Goal: Information Seeking & Learning: Learn about a topic

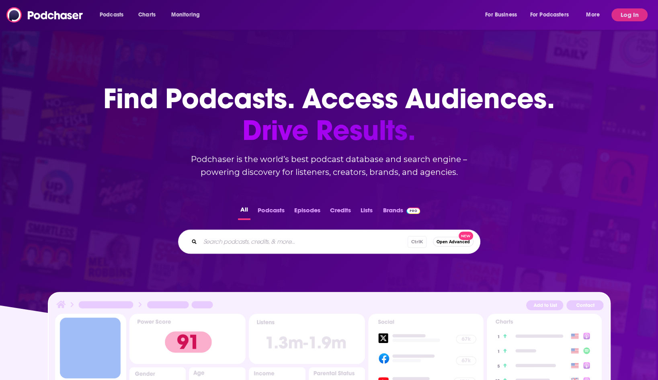
click at [289, 236] on input "Search podcasts, credits, & more..." at bounding box center [303, 241] width 207 height 13
click at [626, 10] on button "Log In" at bounding box center [629, 14] width 36 height 13
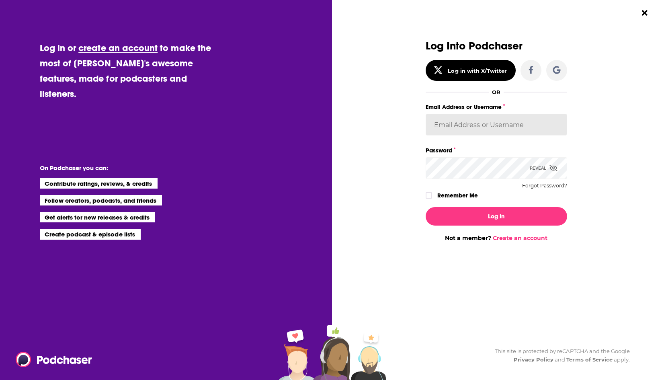
type input "ShreveWilliams"
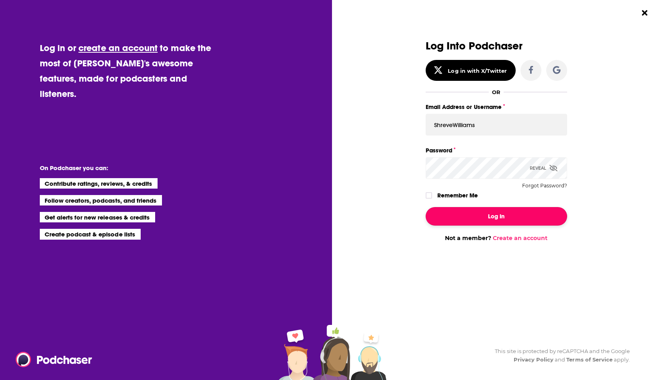
click at [498, 213] on button "Log In" at bounding box center [495, 216] width 141 height 18
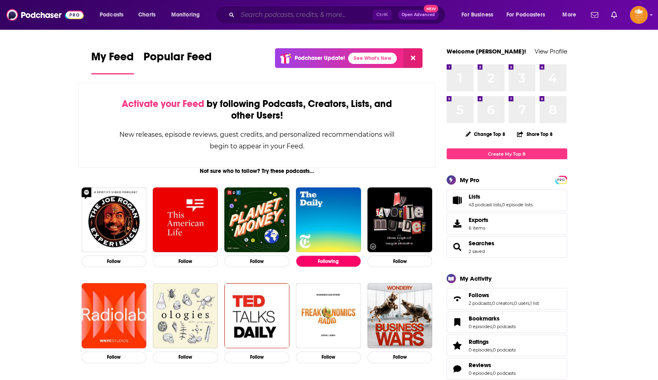
click at [277, 13] on input "Search podcasts, credits, & more..." at bounding box center [304, 14] width 135 height 13
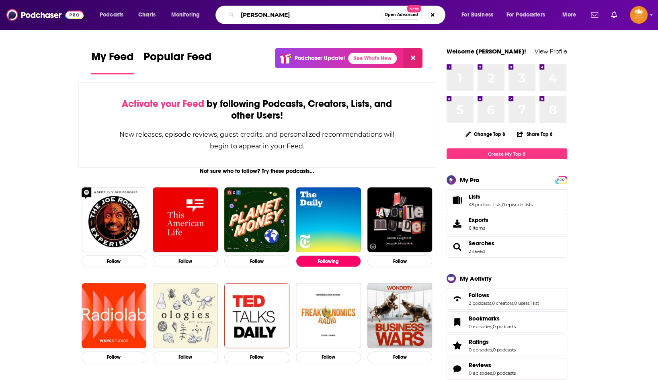
type input "[PERSON_NAME]"
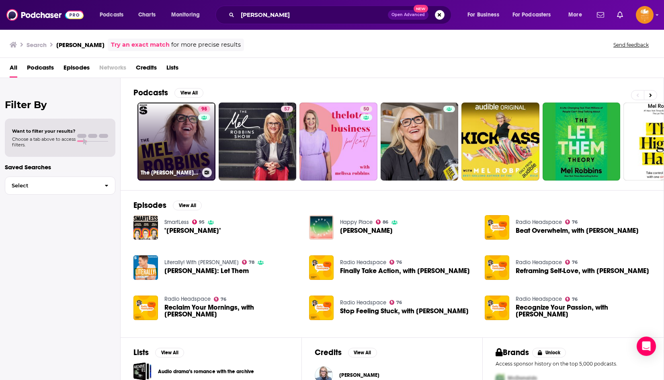
click at [180, 159] on link "98 The [PERSON_NAME] Podcast" at bounding box center [176, 141] width 78 height 78
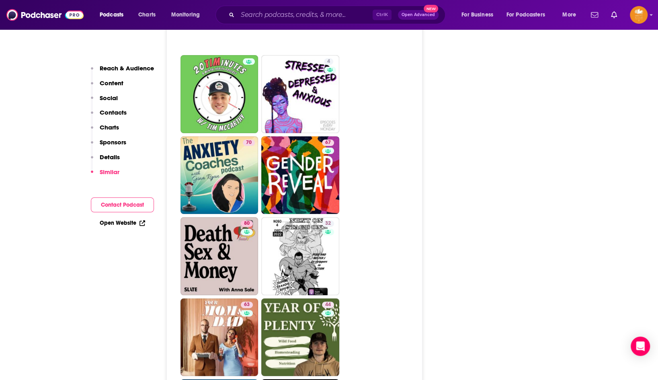
scroll to position [4017, 0]
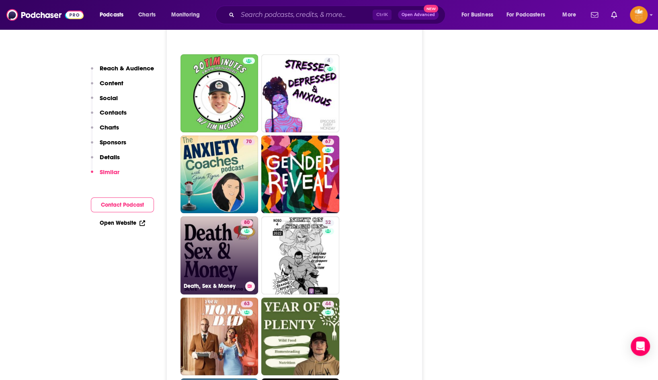
click at [213, 216] on link "80 Death, Sex & Money" at bounding box center [219, 255] width 78 height 78
type input "[URL][DOMAIN_NAME]"
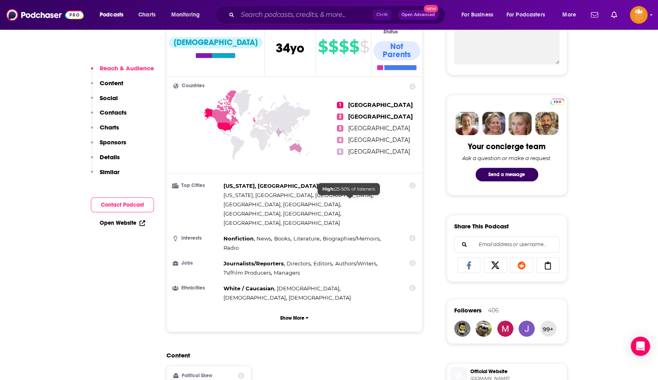
scroll to position [120, 0]
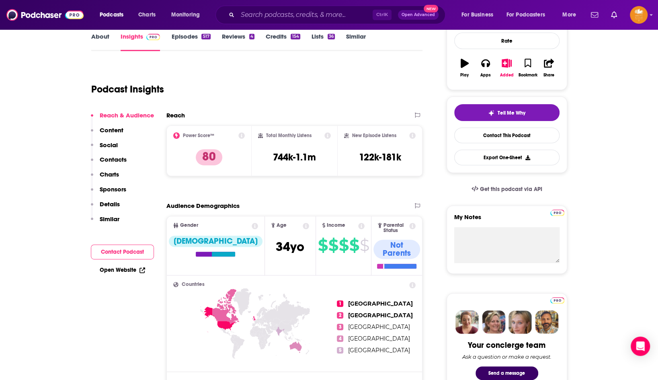
click at [187, 34] on link "Episodes 517" at bounding box center [190, 42] width 39 height 18
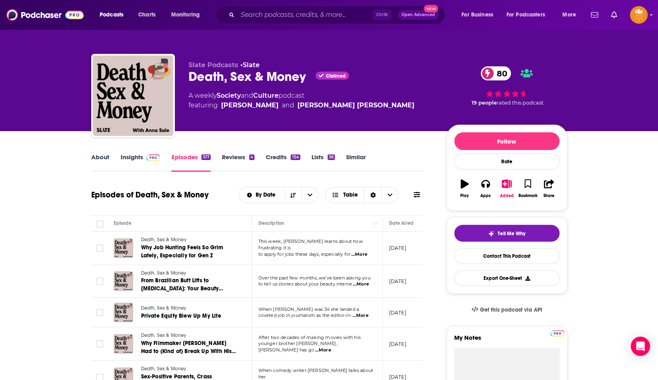
click at [362, 251] on span "...More" at bounding box center [359, 254] width 16 height 6
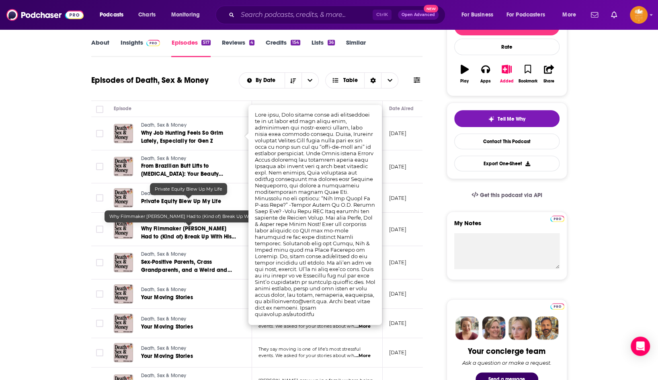
scroll to position [120, 0]
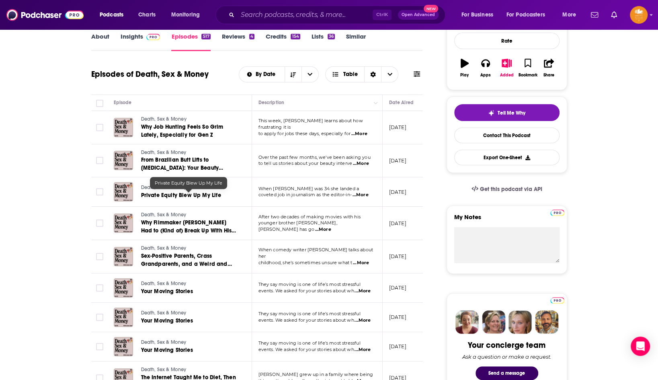
click at [194, 194] on span "Private Equity Blew Up My Life" at bounding box center [181, 195] width 80 height 7
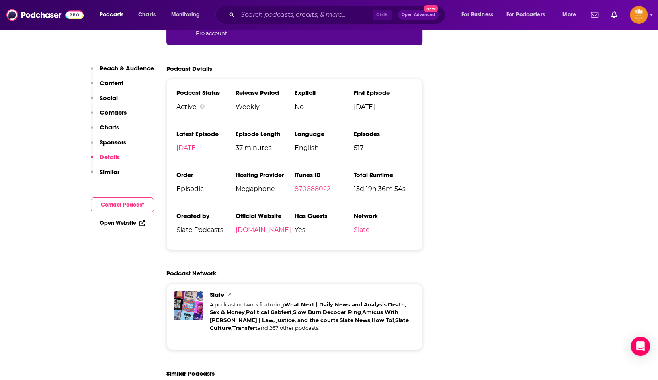
scroll to position [1807, 0]
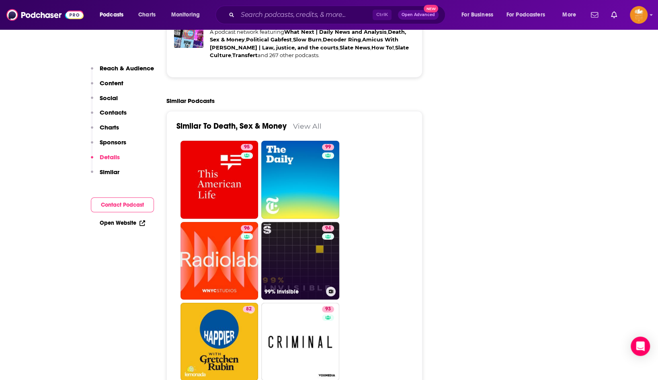
click at [306, 222] on link "94 99% Invisible" at bounding box center [300, 261] width 78 height 78
type input "[URL][DOMAIN_NAME]"
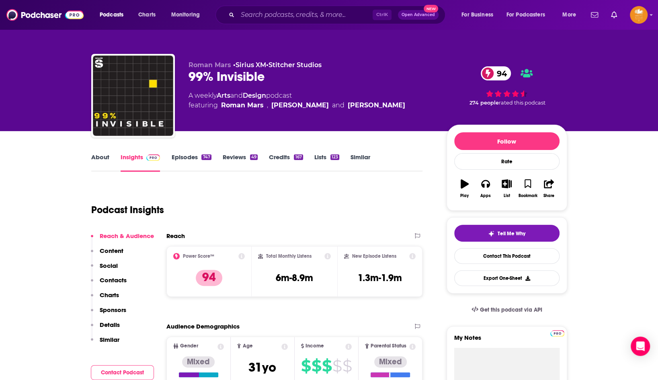
click at [100, 157] on link "About" at bounding box center [100, 162] width 18 height 18
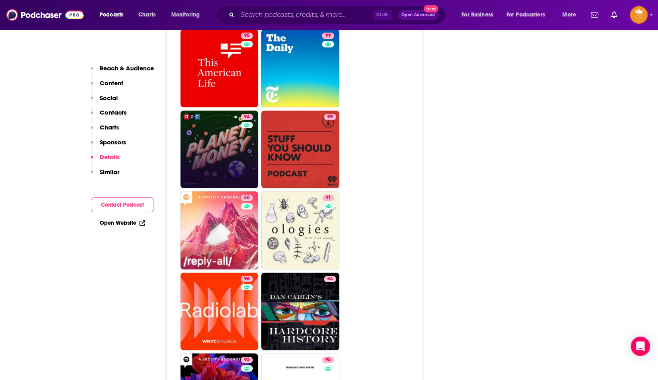
scroll to position [2089, 0]
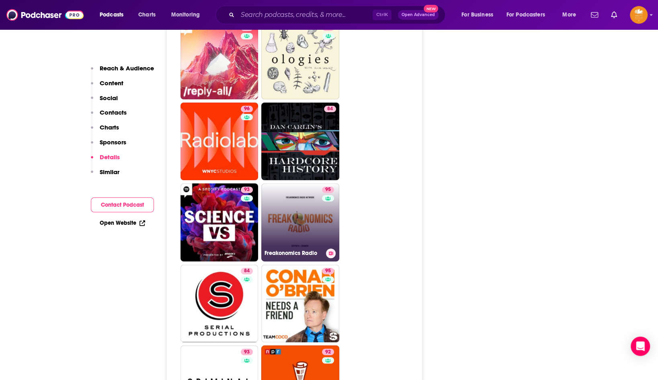
click at [297, 183] on link "95 Freakonomics Radio" at bounding box center [300, 222] width 78 height 78
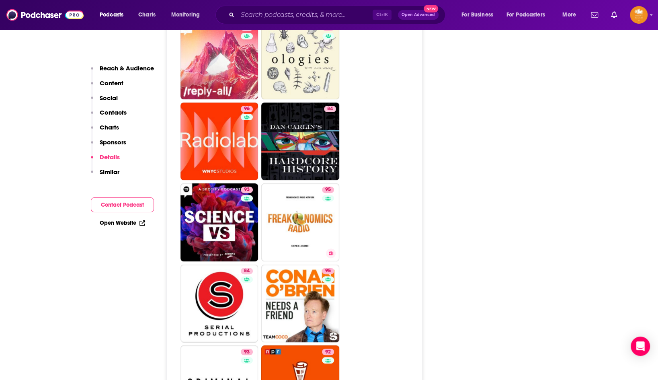
type input "[URL][DOMAIN_NAME]"
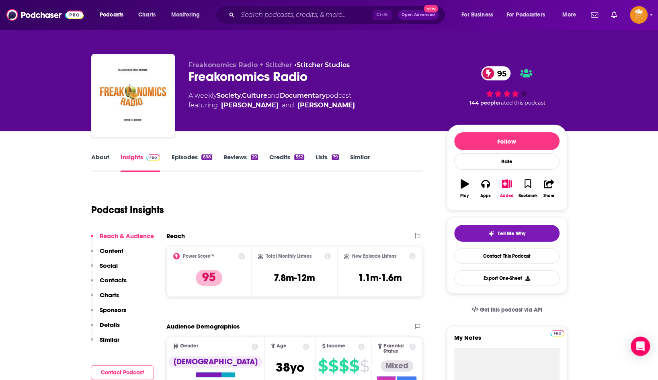
click at [105, 156] on link "About" at bounding box center [100, 162] width 18 height 18
type input "[URL][DOMAIN_NAME]"
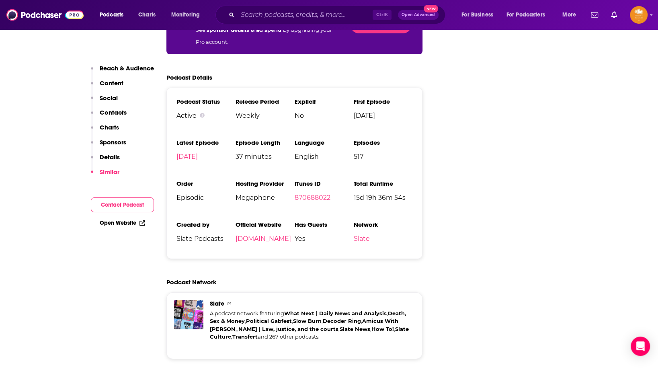
scroll to position [1044, 0]
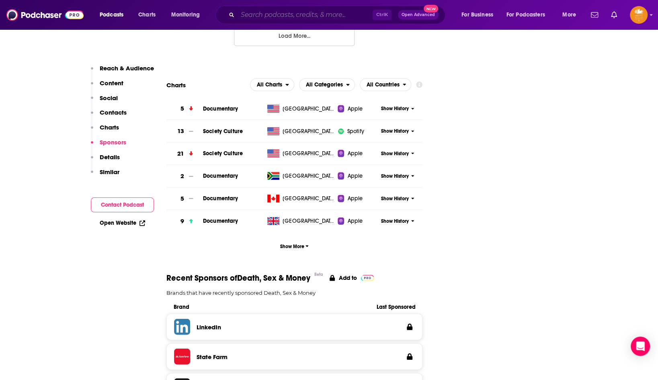
click at [254, 10] on input "Search podcasts, credits, & more..." at bounding box center [304, 14] width 135 height 13
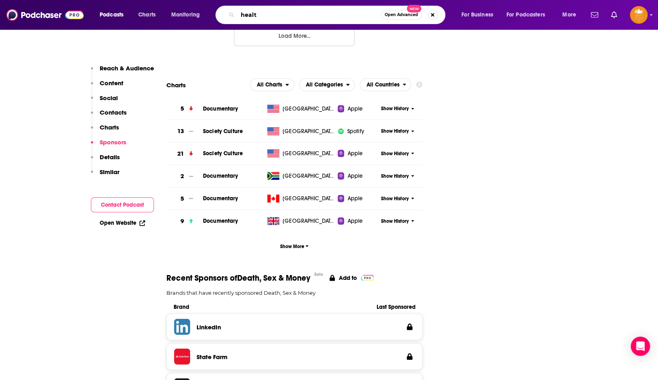
type input "health"
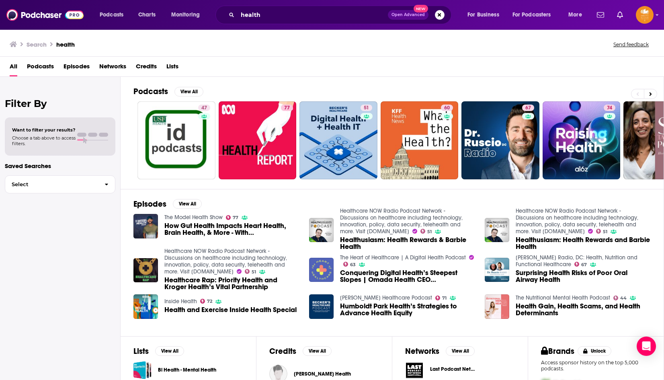
click at [90, 129] on div "Want to filter your results? Choose a tab above to access filters." at bounding box center [60, 136] width 96 height 19
click at [34, 142] on span "Choose a tab above to access filters." at bounding box center [43, 140] width 63 height 11
click at [195, 91] on button "View All" at bounding box center [188, 92] width 29 height 10
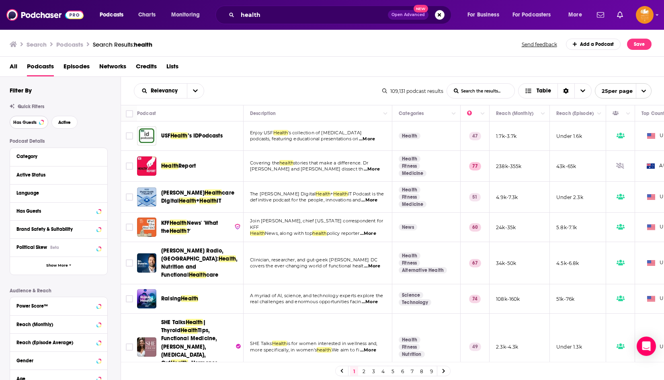
drag, startPoint x: 23, startPoint y: 121, endPoint x: 58, endPoint y: 165, distance: 56.0
click at [23, 121] on span "Has Guests" at bounding box center [24, 122] width 23 height 4
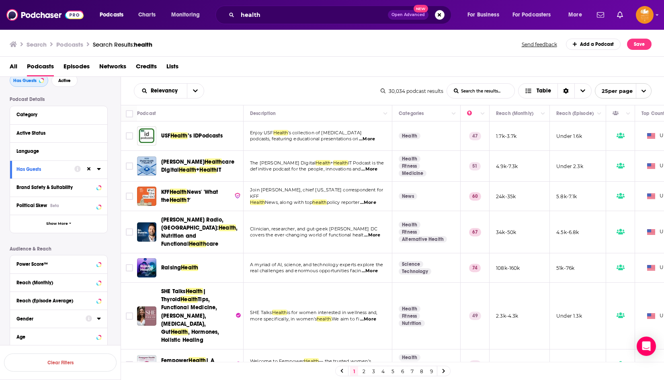
scroll to position [80, 0]
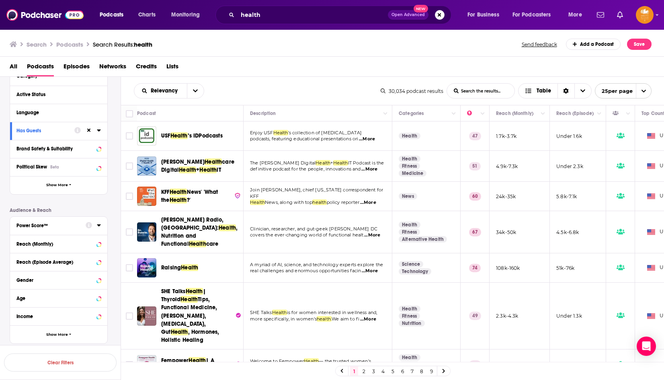
click at [99, 225] on icon at bounding box center [99, 225] width 4 height 2
click at [20, 305] on icon at bounding box center [19, 307] width 5 height 5
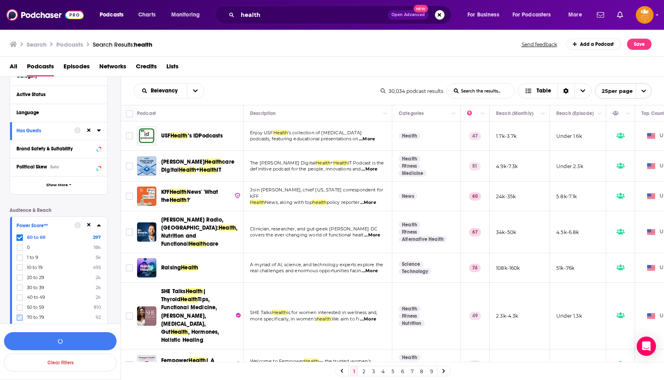
click at [20, 316] on icon at bounding box center [19, 317] width 5 height 5
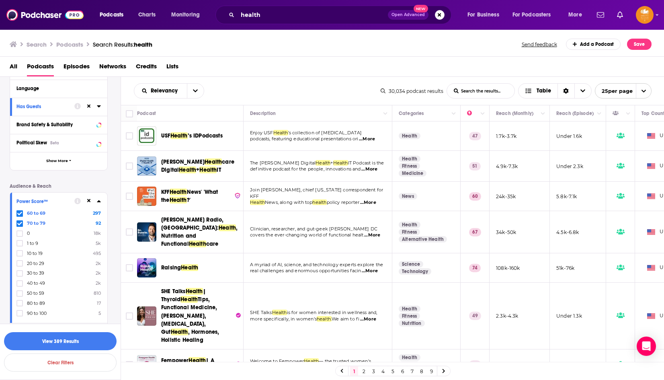
scroll to position [120, 0]
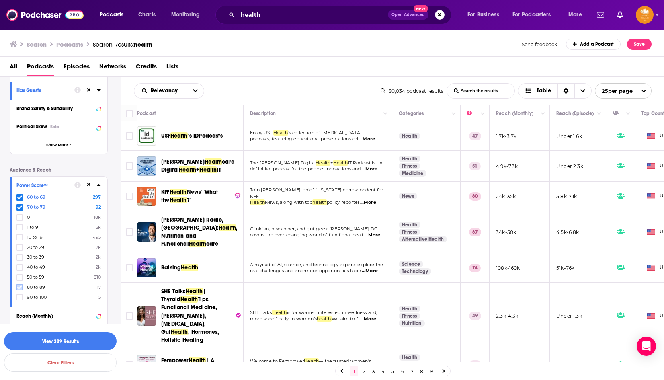
click at [20, 284] on icon at bounding box center [19, 286] width 5 height 5
click at [18, 295] on icon at bounding box center [19, 297] width 5 height 4
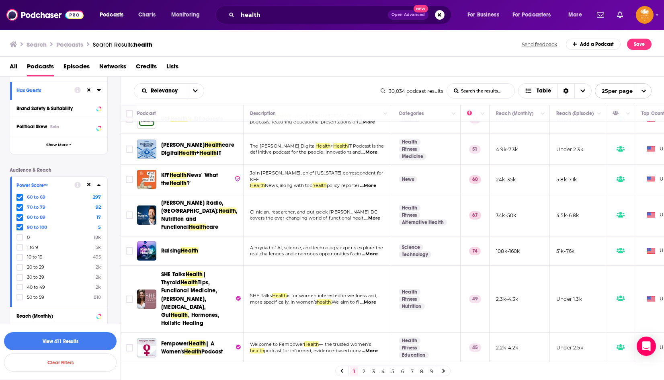
scroll to position [0, 0]
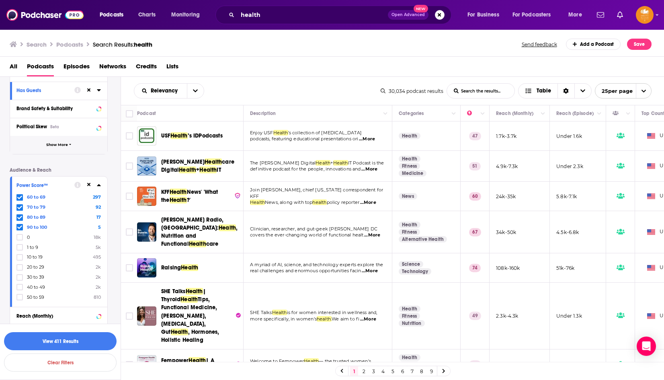
click at [62, 144] on span "Show More" at bounding box center [57, 145] width 22 height 4
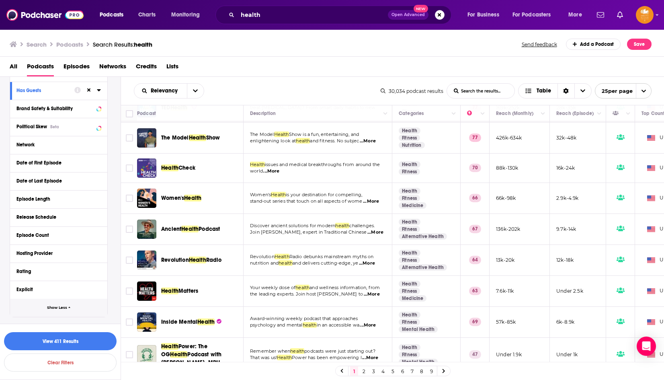
scroll to position [361, 0]
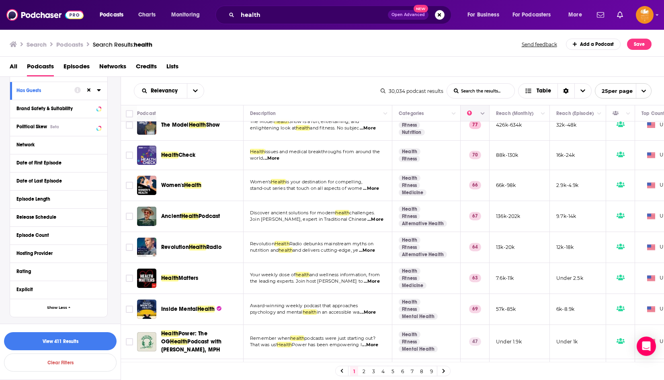
click at [482, 112] on icon "Column Actions" at bounding box center [482, 113] width 4 height 5
click at [466, 108] on div at bounding box center [332, 190] width 664 height 380
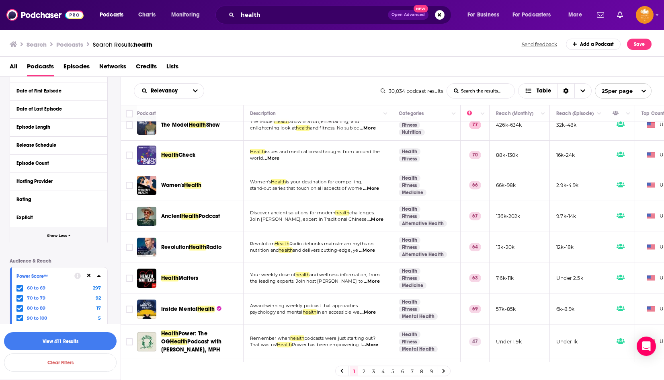
scroll to position [281, 0]
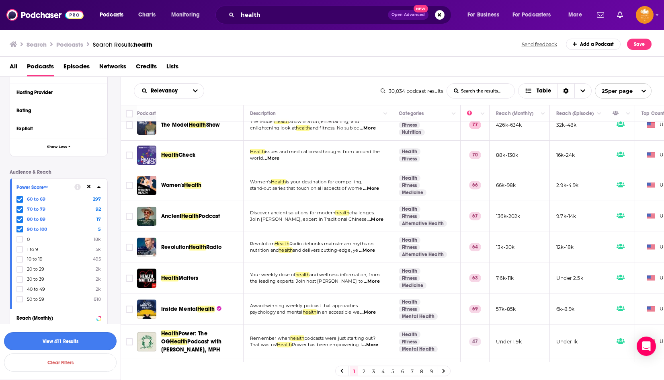
click at [71, 339] on button "View 411 Results" at bounding box center [60, 341] width 112 height 18
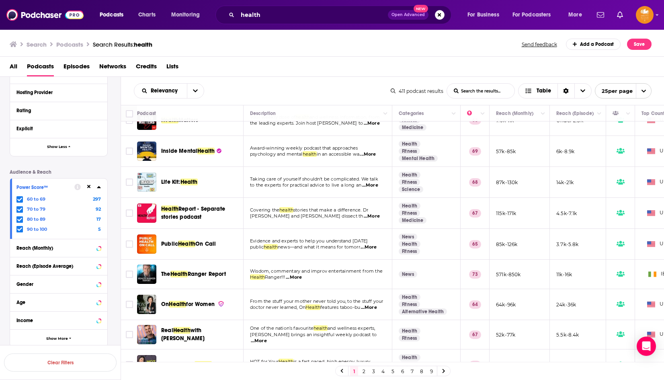
click at [18, 199] on icon at bounding box center [19, 199] width 5 height 4
click at [47, 340] on button "View 114 Results" at bounding box center [60, 341] width 112 height 18
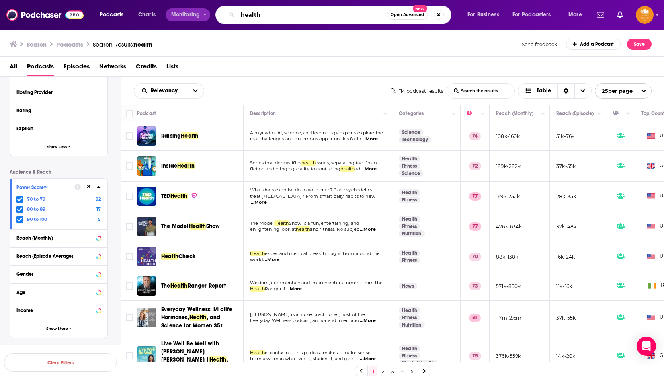
drag, startPoint x: 277, startPoint y: 16, endPoint x: 207, endPoint y: 11, distance: 70.5
click at [207, 11] on div "Podcasts Charts Monitoring health Open Advanced New For Business For Podcasters…" at bounding box center [341, 15] width 495 height 18
type input "what fresh hell"
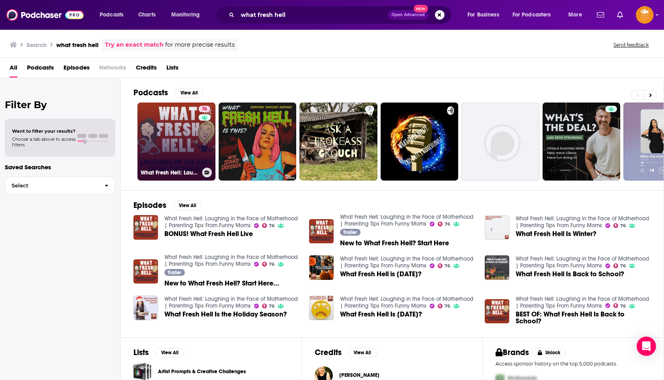
click at [181, 143] on link "76 What Fresh Hell: Laughing in the Face of Motherhood | Parenting Tips From Fu…" at bounding box center [176, 141] width 78 height 78
